Goal: Task Accomplishment & Management: Manage account settings

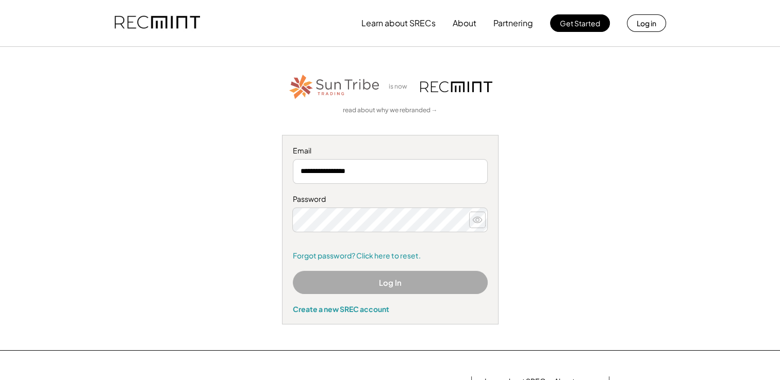
click at [478, 220] on icon at bounding box center [477, 220] width 10 height 10
click at [476, 217] on use at bounding box center [477, 220] width 9 height 6
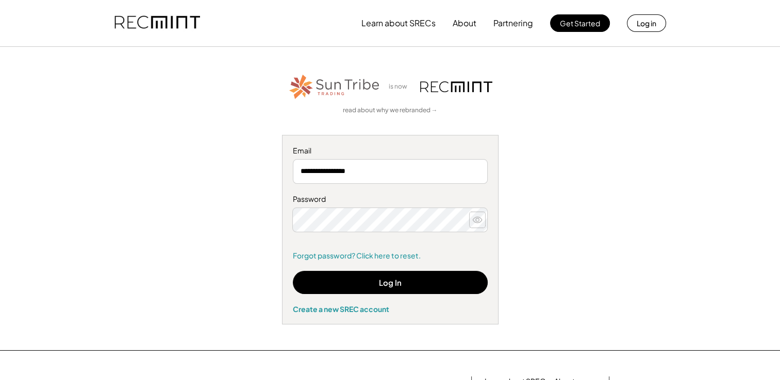
click at [478, 225] on button at bounding box center [476, 219] width 15 height 15
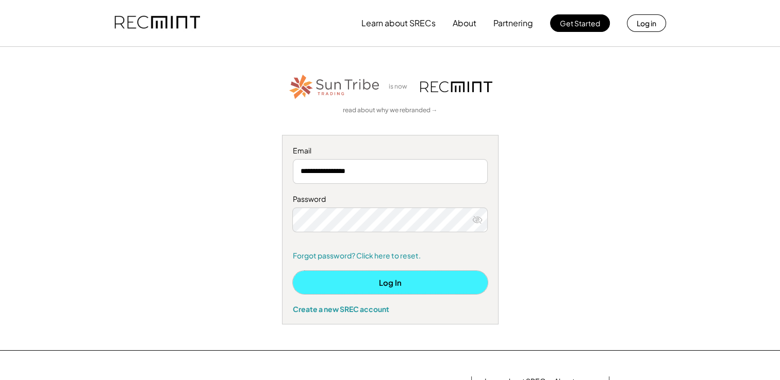
click at [379, 292] on button "Log In" at bounding box center [390, 282] width 195 height 23
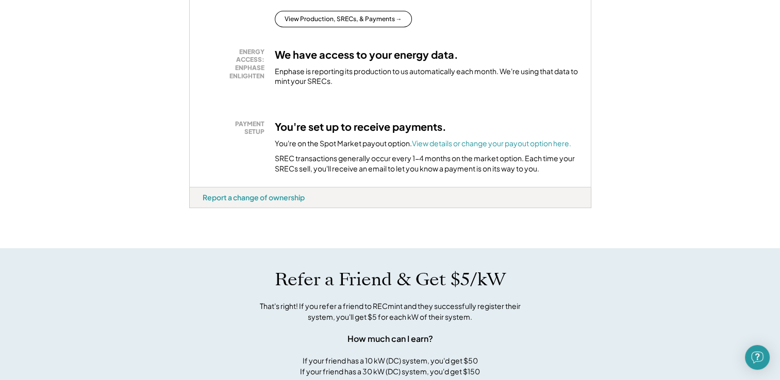
scroll to position [313, 0]
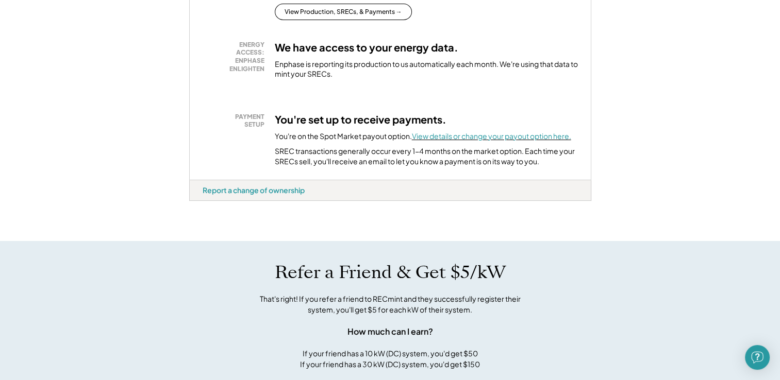
click at [445, 141] on font "View details or change your payout option here." at bounding box center [491, 135] width 159 height 9
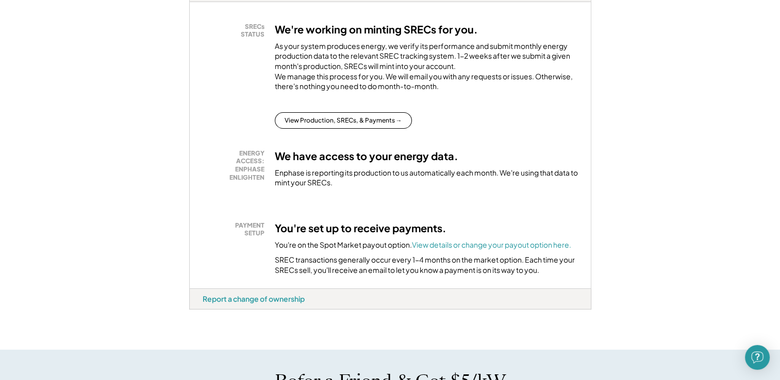
scroll to position [98, 0]
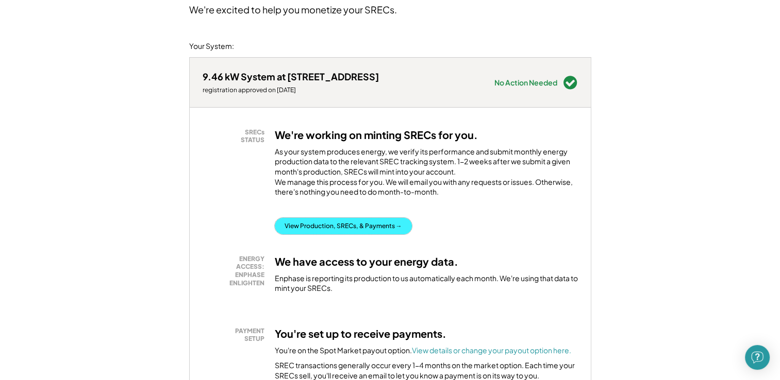
click at [390, 234] on button "View Production, SRECs, & Payments →" at bounding box center [343, 226] width 137 height 16
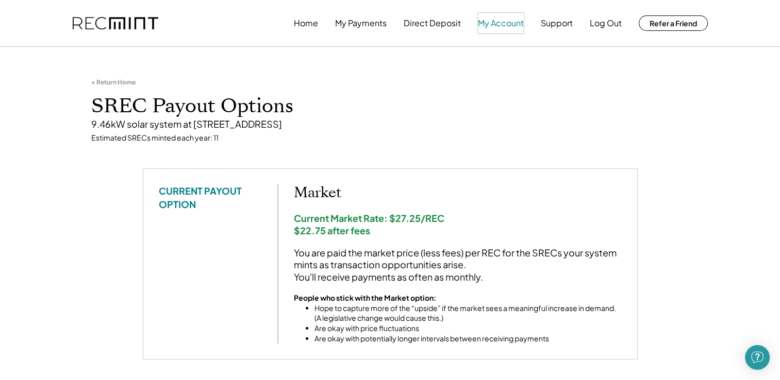
click at [506, 24] on button "My Account" at bounding box center [501, 23] width 46 height 21
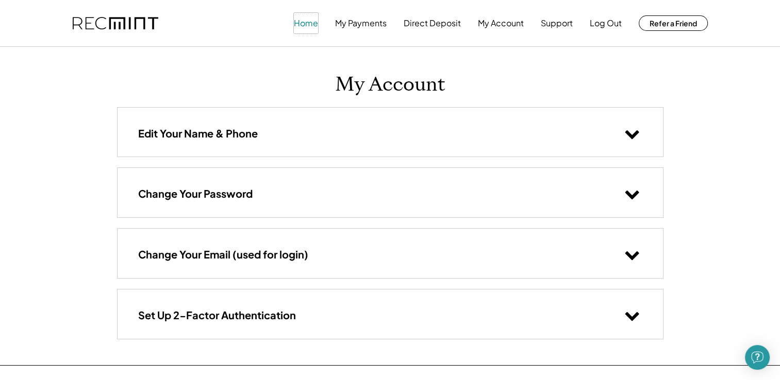
click at [303, 22] on button "Home" at bounding box center [306, 23] width 24 height 21
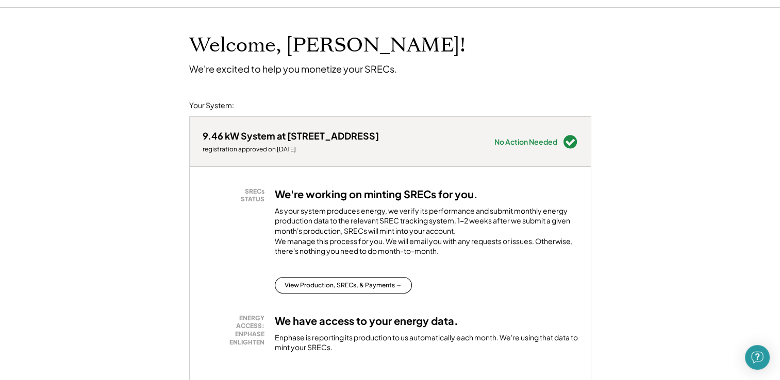
scroll to position [123, 0]
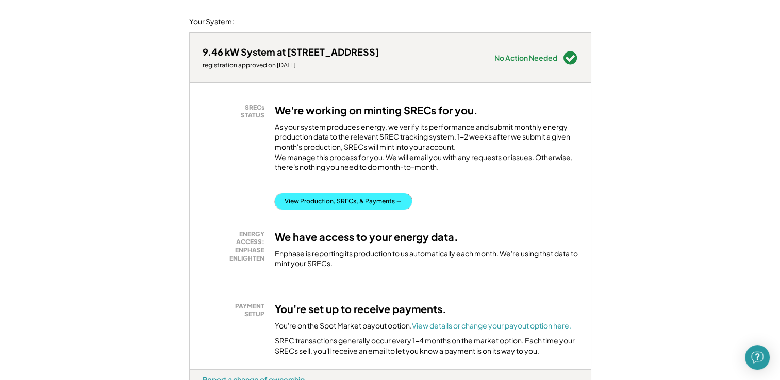
click at [354, 210] on button "View Production, SRECs, & Payments →" at bounding box center [343, 201] width 137 height 16
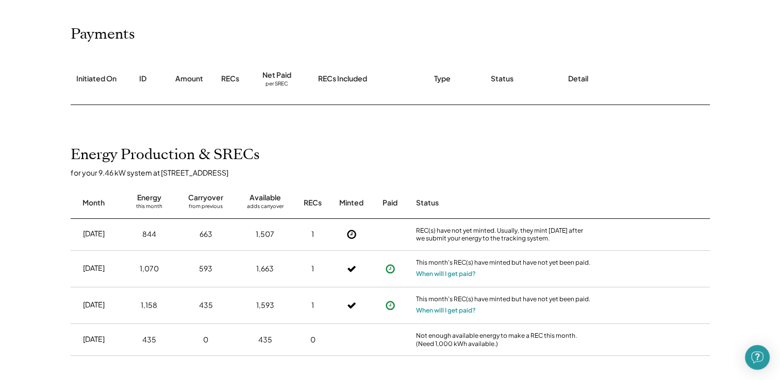
scroll to position [113, 0]
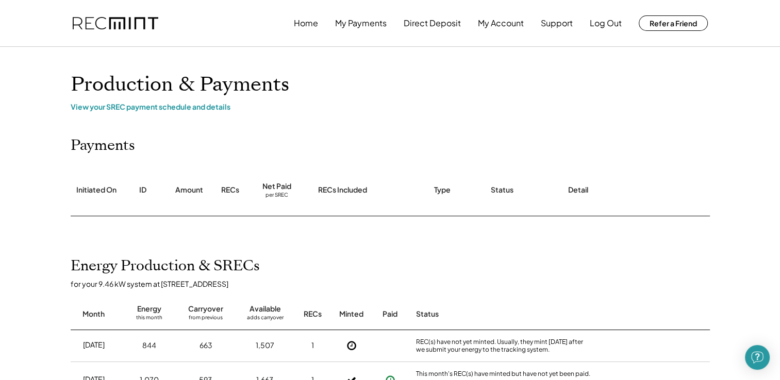
click at [231, 191] on div "RECs" at bounding box center [230, 190] width 18 height 10
drag, startPoint x: 214, startPoint y: 189, endPoint x: 204, endPoint y: 187, distance: 10.5
click at [214, 189] on div "Initiated On ID Amount RECs Net Paid per SREC RECs Included Type Status Detail" at bounding box center [390, 191] width 639 height 52
click at [189, 187] on div "Amount" at bounding box center [189, 190] width 28 height 10
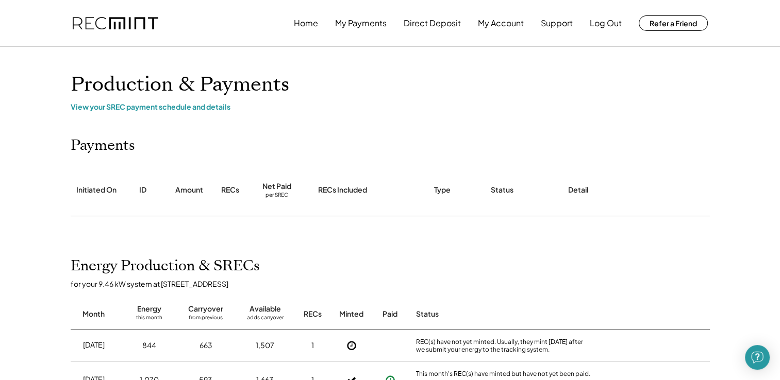
click at [265, 179] on div "Net Paid per SREC" at bounding box center [277, 190] width 62 height 51
click at [347, 186] on div "RECs Included" at bounding box center [342, 190] width 49 height 10
click at [352, 188] on div "RECs Included" at bounding box center [366, 190] width 116 height 51
drag, startPoint x: 352, startPoint y: 188, endPoint x: 348, endPoint y: 177, distance: 11.6
click at [351, 186] on div "RECs Included" at bounding box center [342, 190] width 49 height 10
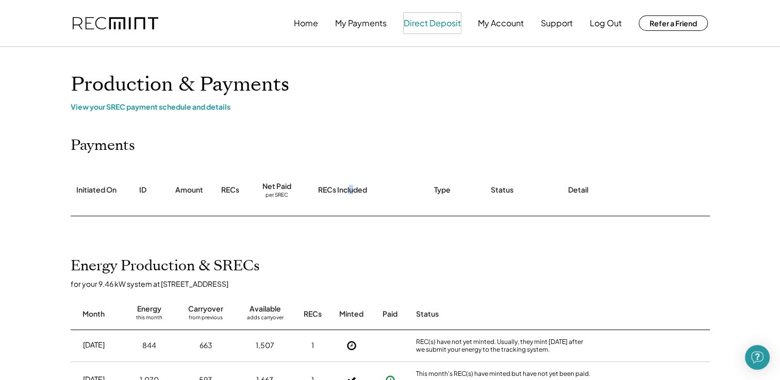
click at [446, 24] on button "Direct Deposit" at bounding box center [432, 23] width 57 height 21
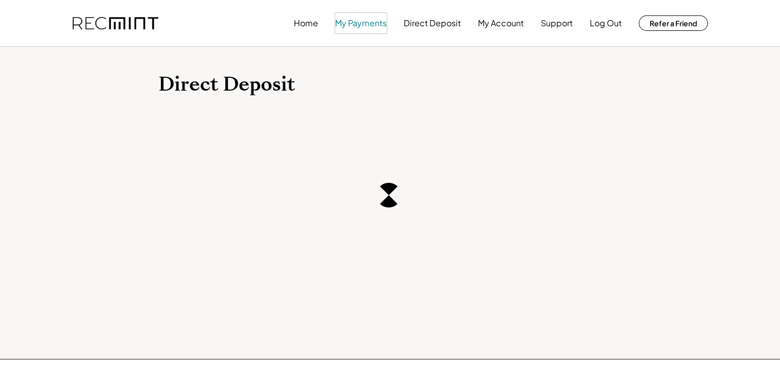
click at [367, 25] on button "My Payments" at bounding box center [361, 23] width 52 height 21
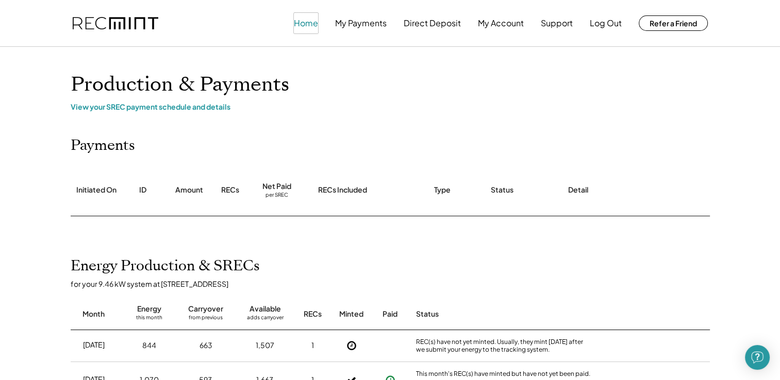
click at [301, 13] on button "Home" at bounding box center [306, 23] width 24 height 21
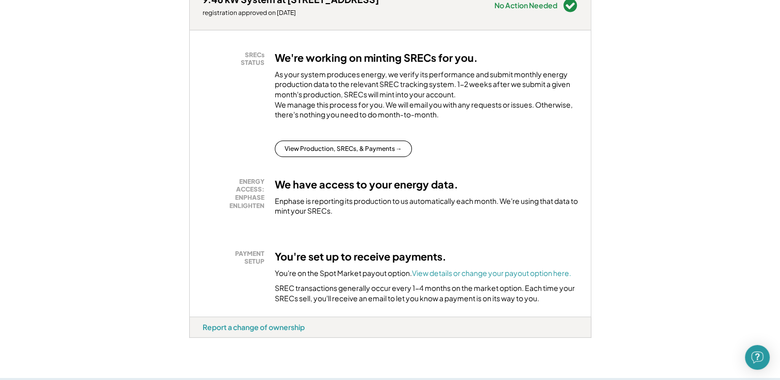
scroll to position [163, 0]
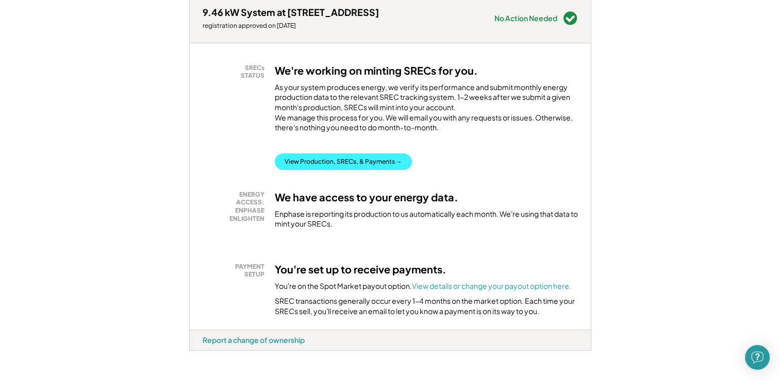
click at [380, 170] on button "View Production, SRECs, & Payments →" at bounding box center [343, 162] width 137 height 16
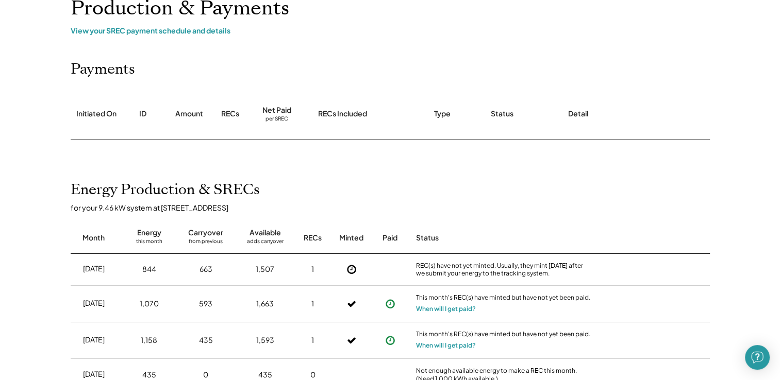
scroll to position [75, 0]
click at [581, 116] on div "Detail" at bounding box center [578, 115] width 20 height 10
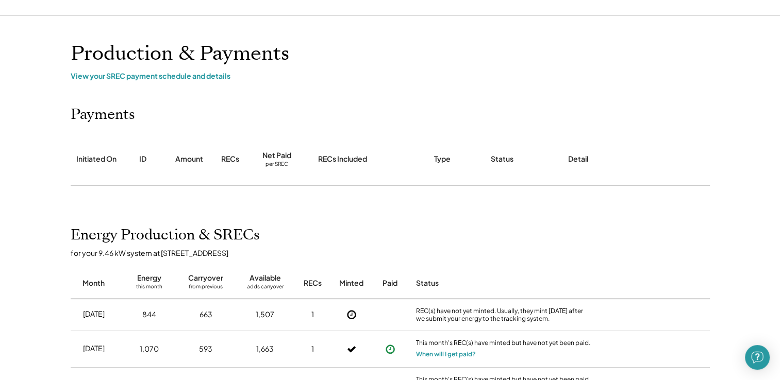
scroll to position [0, 0]
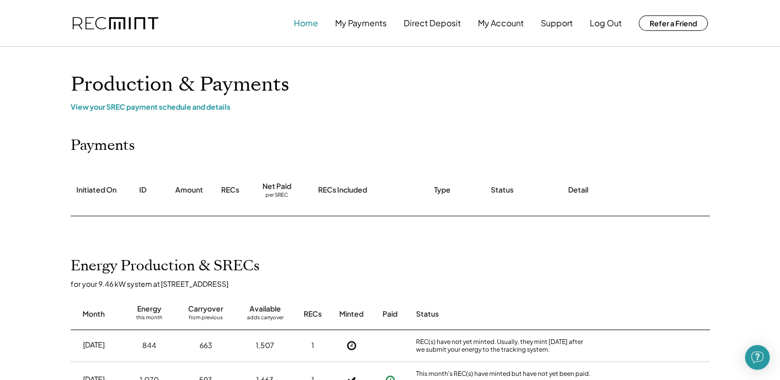
click at [301, 25] on button "Home" at bounding box center [306, 23] width 24 height 21
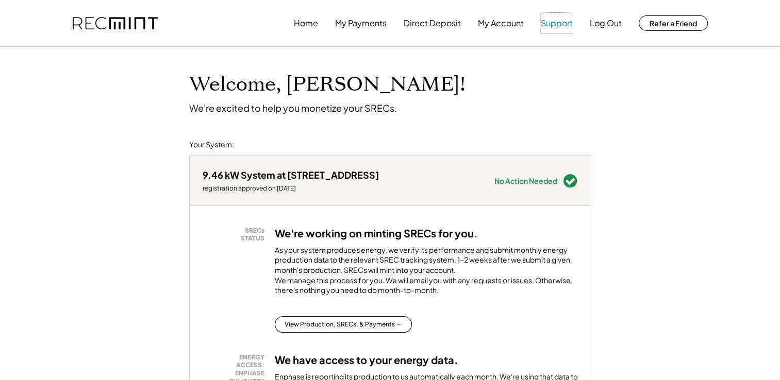
click at [552, 20] on button "Support" at bounding box center [557, 23] width 32 height 21
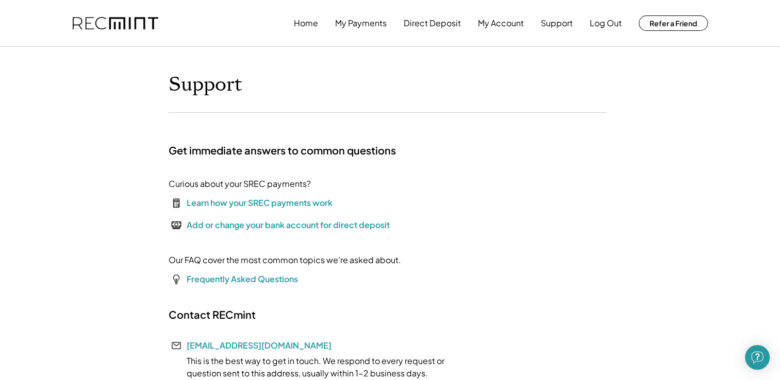
click at [222, 202] on div "Learn how your SREC payments work" at bounding box center [260, 203] width 146 height 12
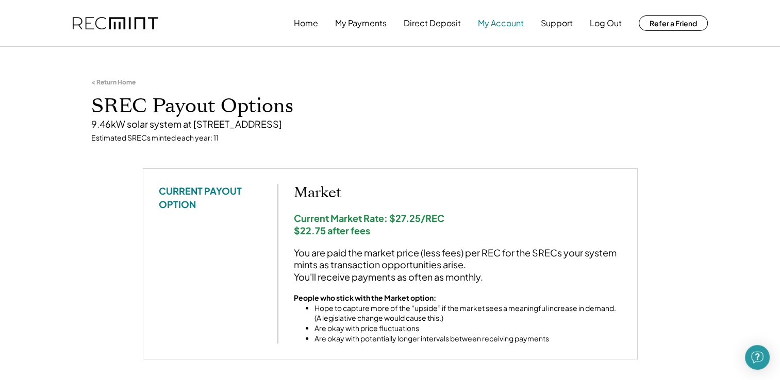
click at [507, 23] on button "My Account" at bounding box center [501, 23] width 46 height 21
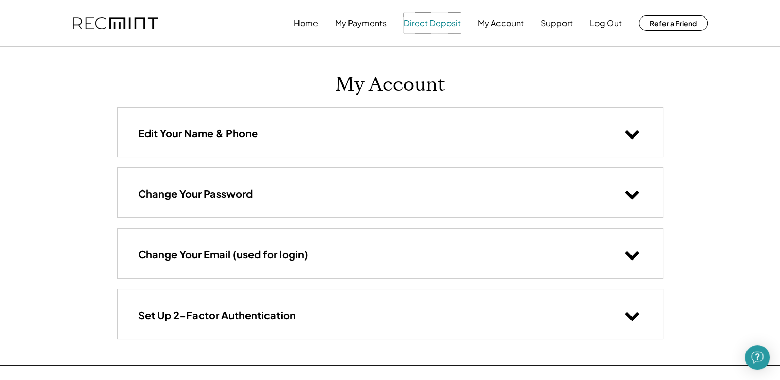
click at [433, 24] on button "Direct Deposit" at bounding box center [432, 23] width 57 height 21
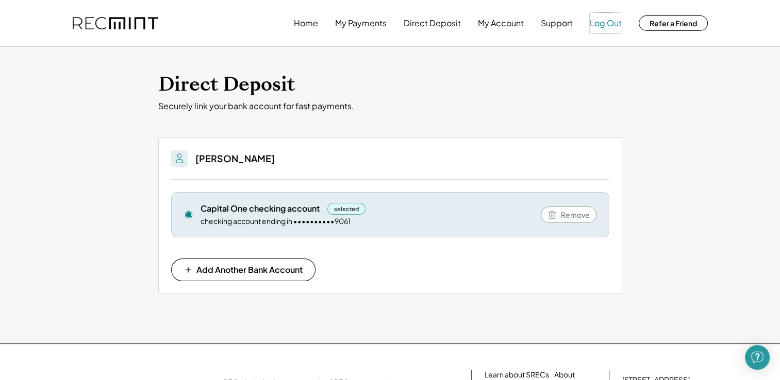
click at [600, 25] on button "Log Out" at bounding box center [606, 23] width 32 height 21
